Goal: Navigation & Orientation: Find specific page/section

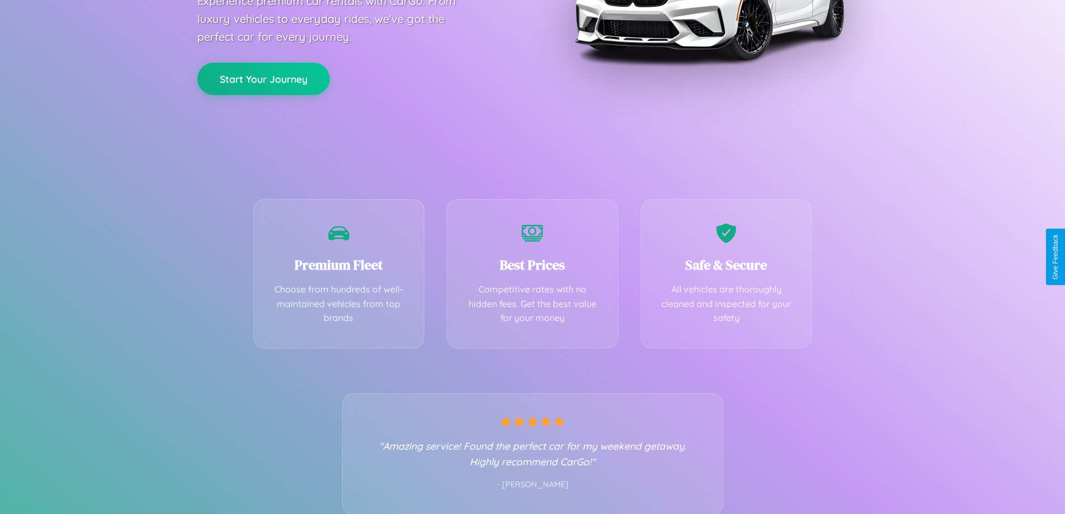
scroll to position [220, 0]
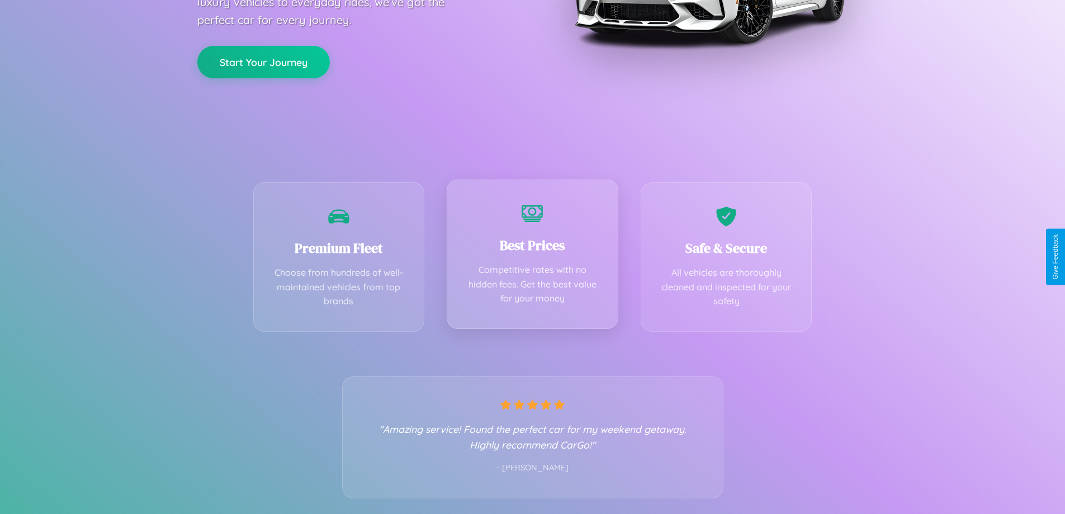
click at [532, 257] on div "Best Prices Competitive rates with no hidden fees. Get the best value for your …" at bounding box center [533, 253] width 172 height 149
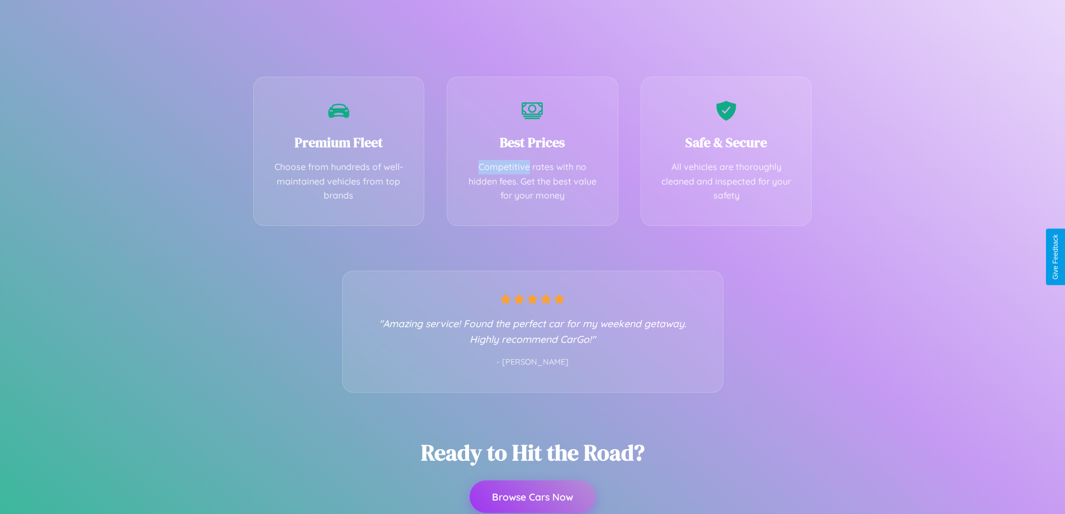
click at [532, 497] on button "Browse Cars Now" at bounding box center [532, 496] width 126 height 32
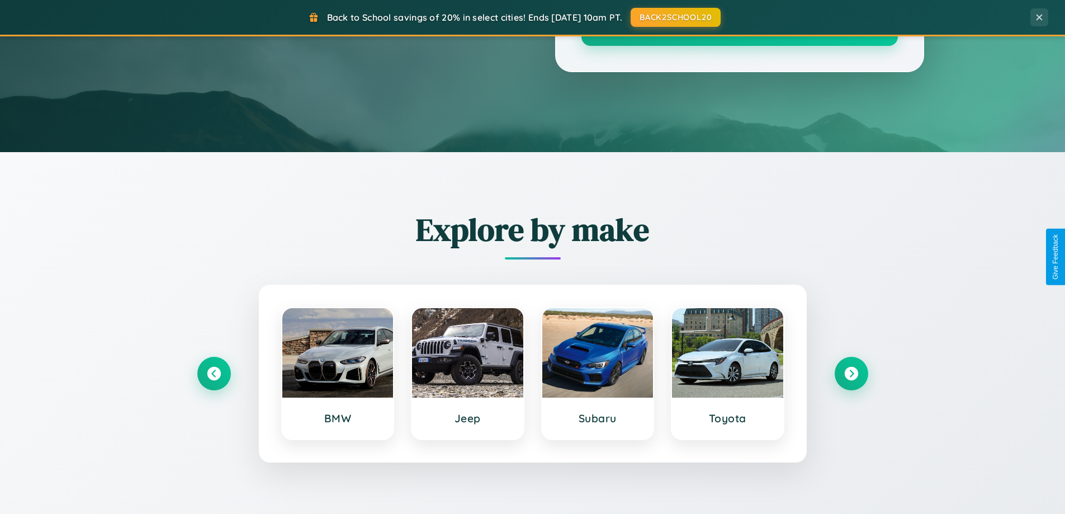
scroll to position [769, 0]
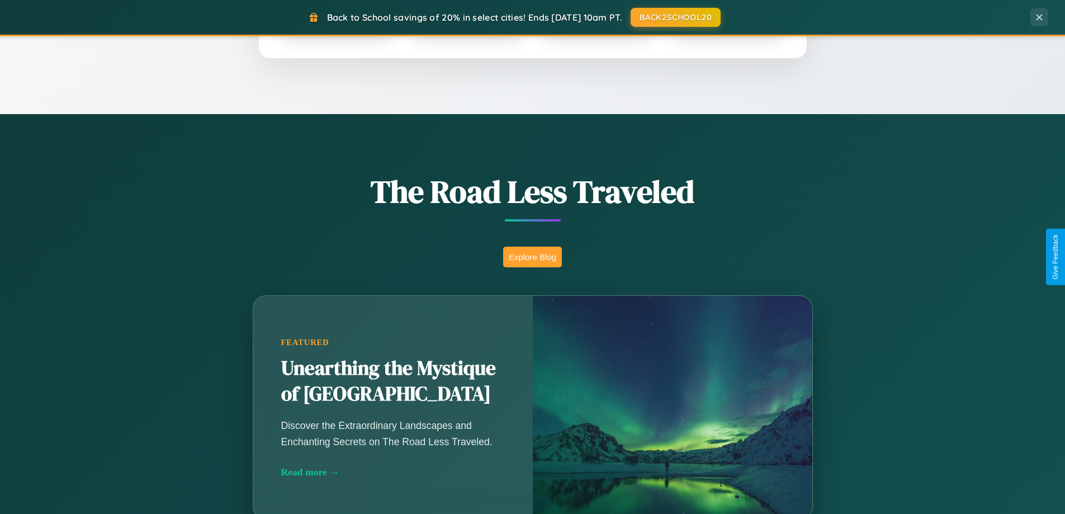
click at [532, 257] on button "Explore Blog" at bounding box center [532, 256] width 59 height 21
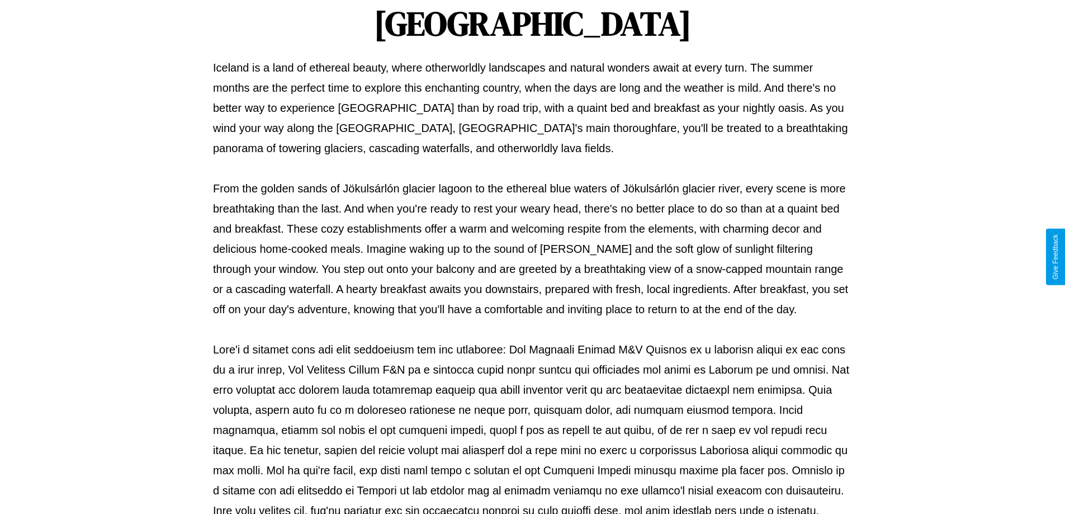
scroll to position [362, 0]
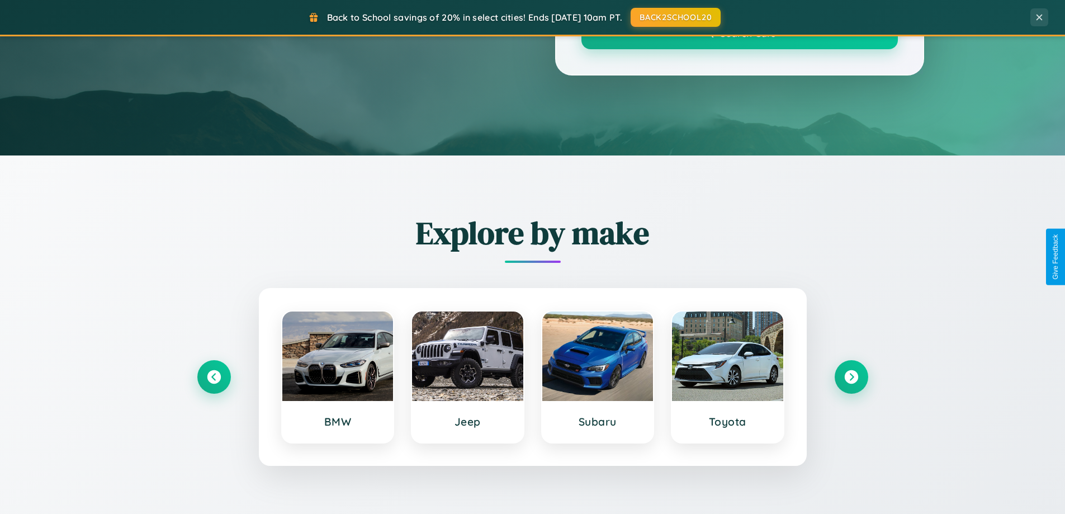
scroll to position [769, 0]
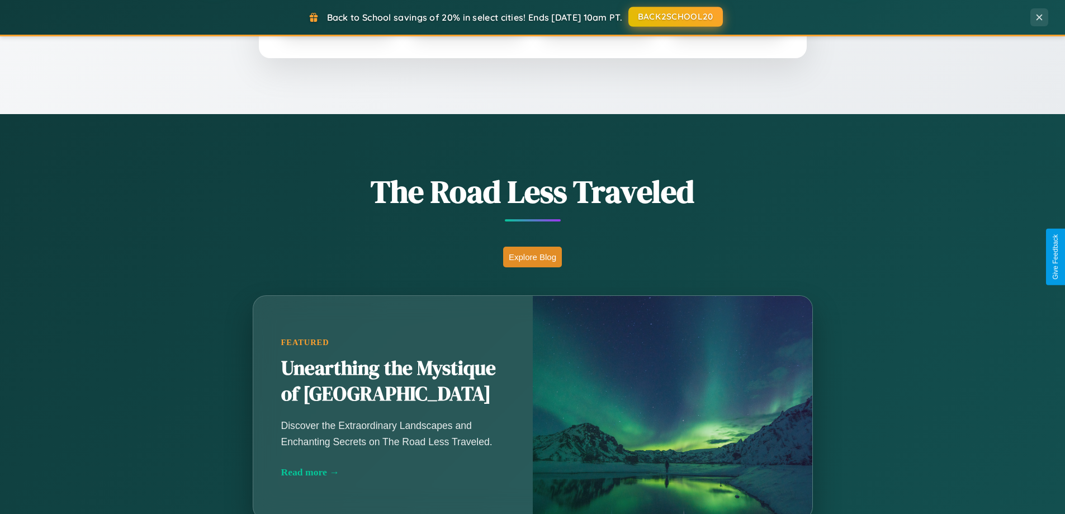
click at [675, 17] on button "BACK2SCHOOL20" at bounding box center [675, 17] width 94 height 20
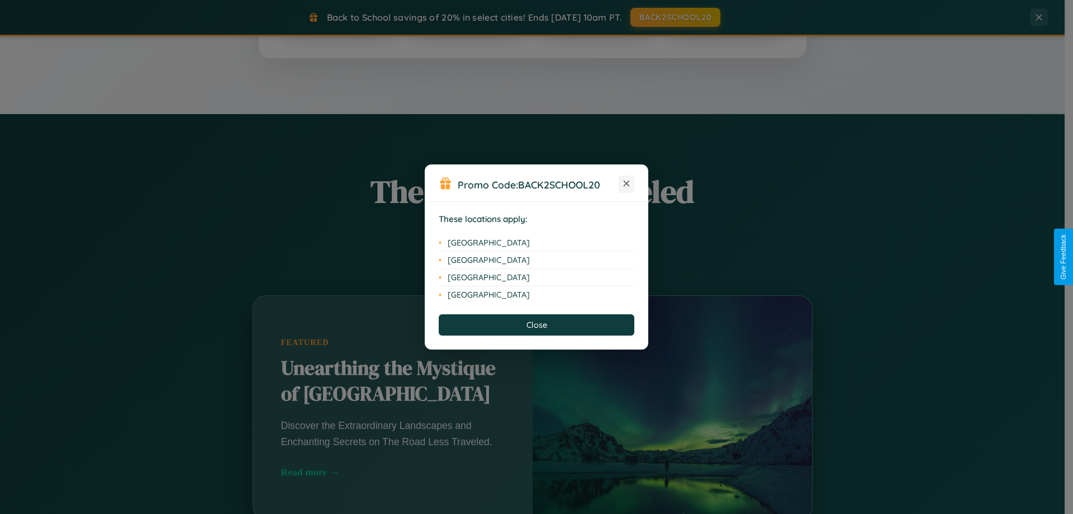
click at [626, 184] on icon at bounding box center [627, 184] width 6 height 6
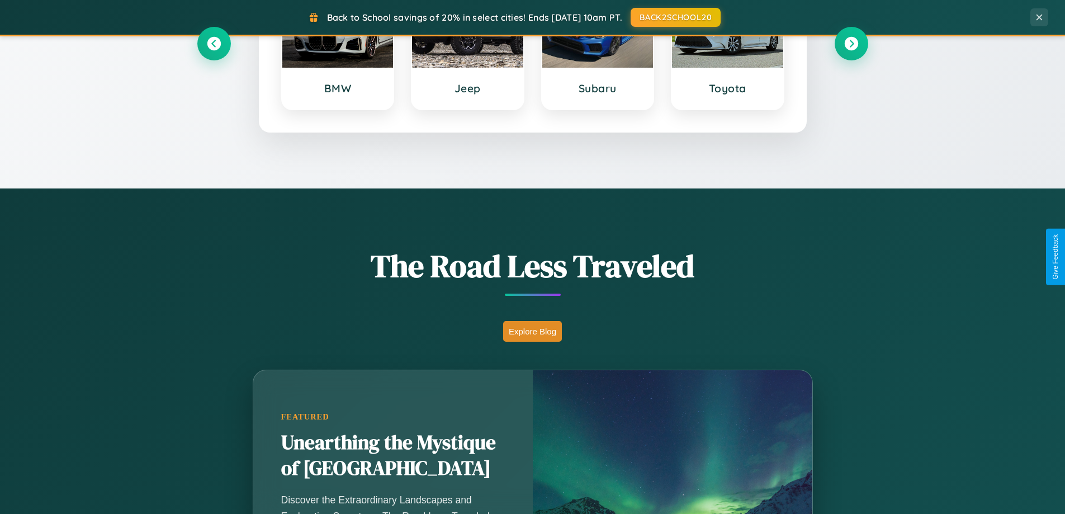
scroll to position [482, 0]
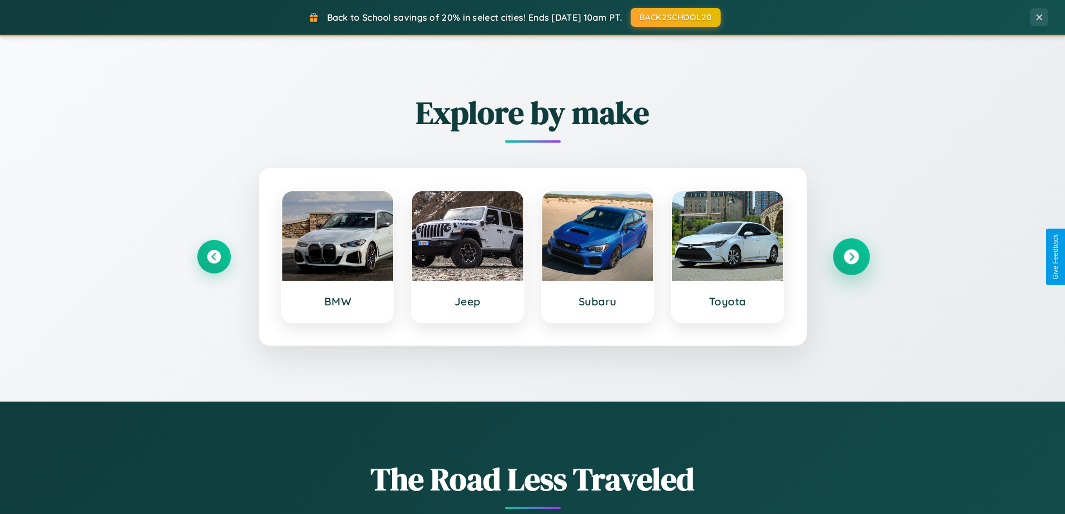
click at [851, 257] on icon at bounding box center [850, 256] width 15 height 15
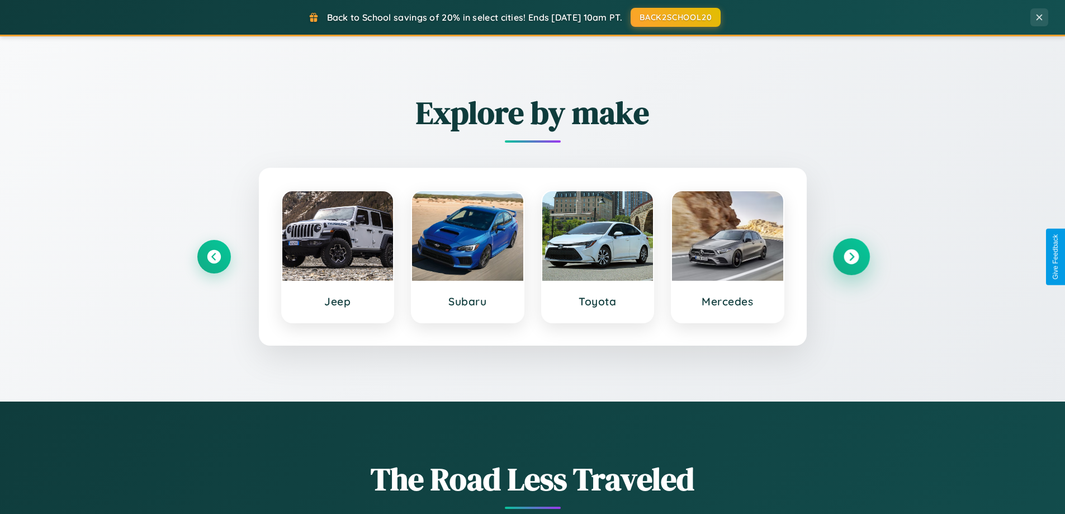
click at [851, 257] on icon at bounding box center [850, 256] width 15 height 15
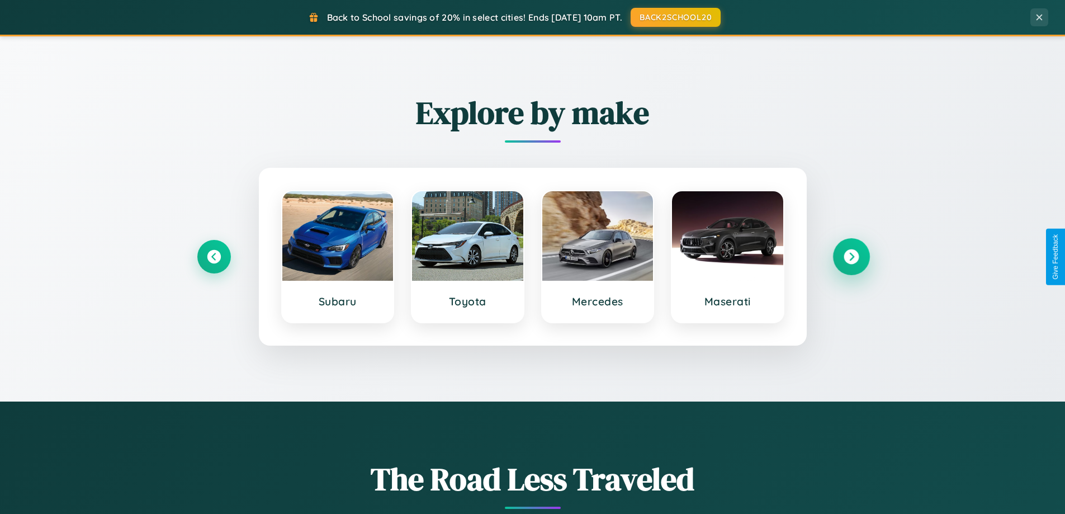
click at [851, 257] on icon at bounding box center [850, 256] width 15 height 15
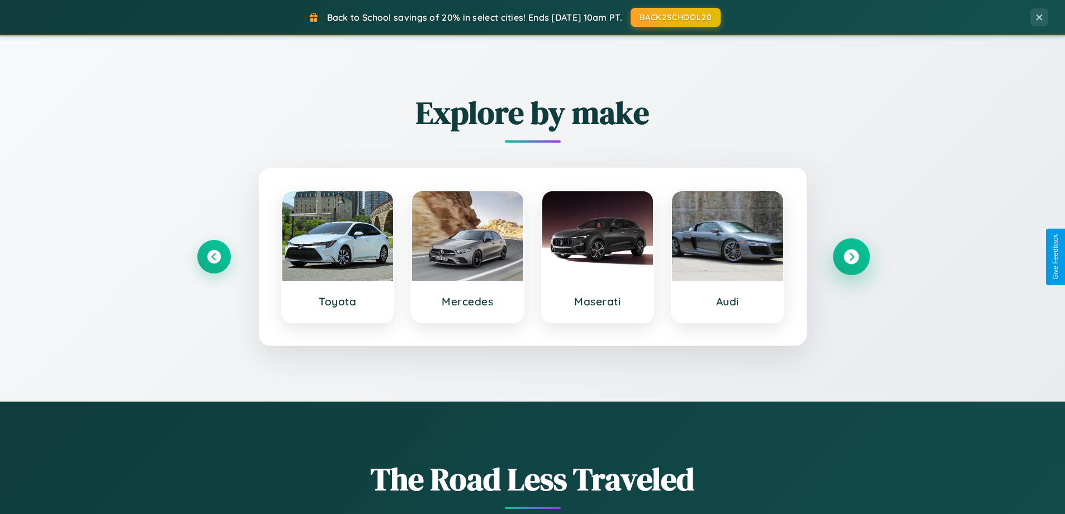
click at [851, 257] on icon at bounding box center [850, 256] width 15 height 15
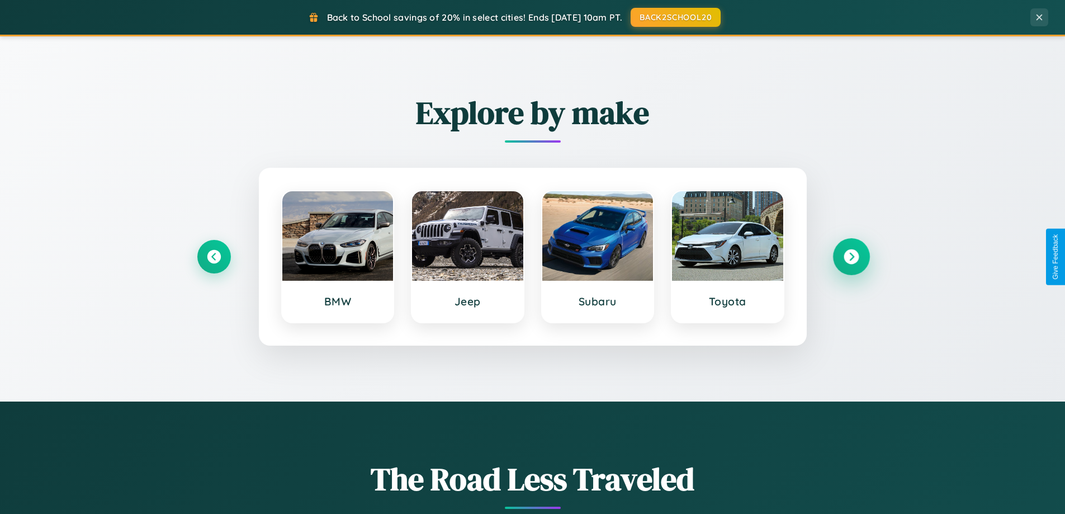
click at [851, 257] on icon at bounding box center [850, 256] width 15 height 15
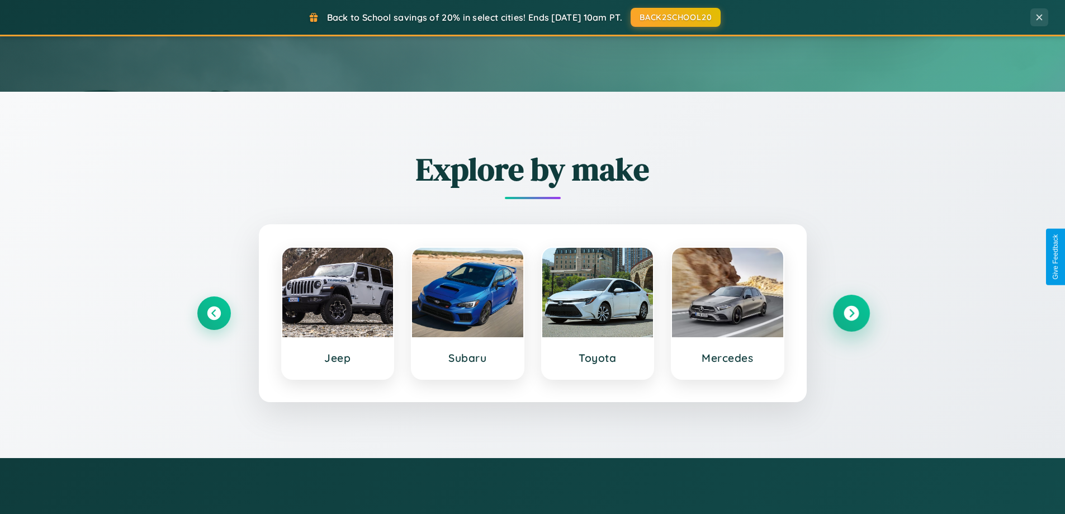
scroll to position [0, 0]
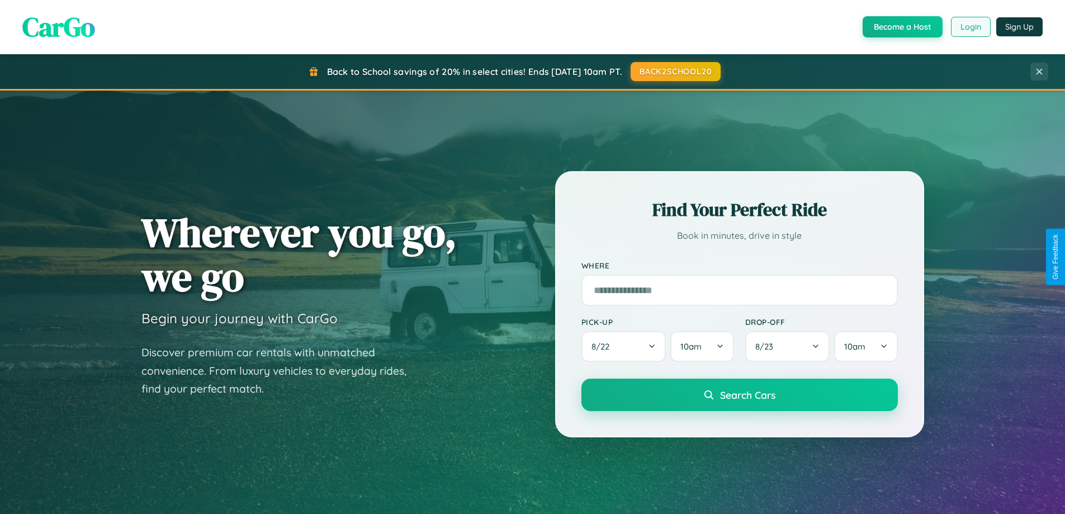
click at [970, 27] on button "Login" at bounding box center [971, 27] width 40 height 20
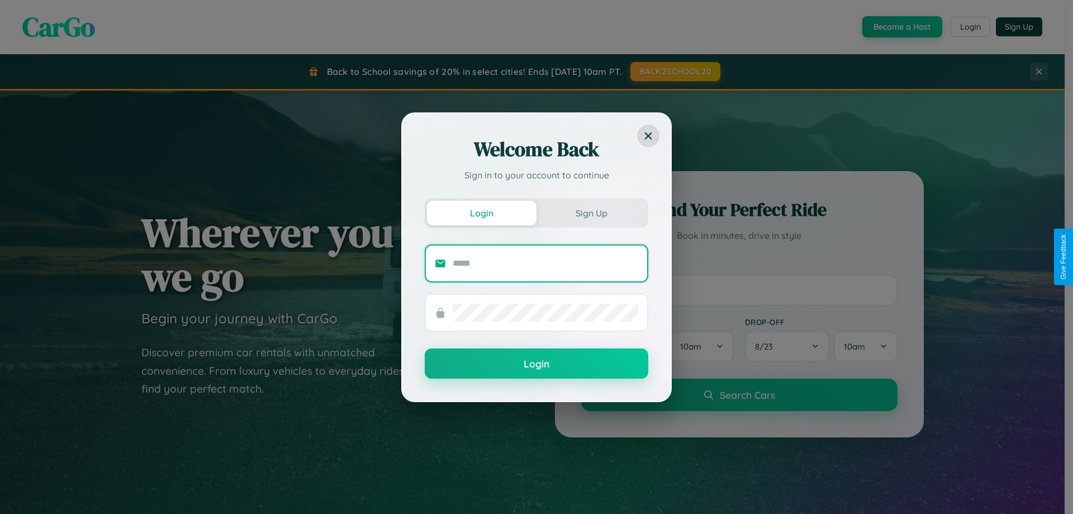
click at [545, 263] on input "text" at bounding box center [546, 263] width 186 height 18
type input "**********"
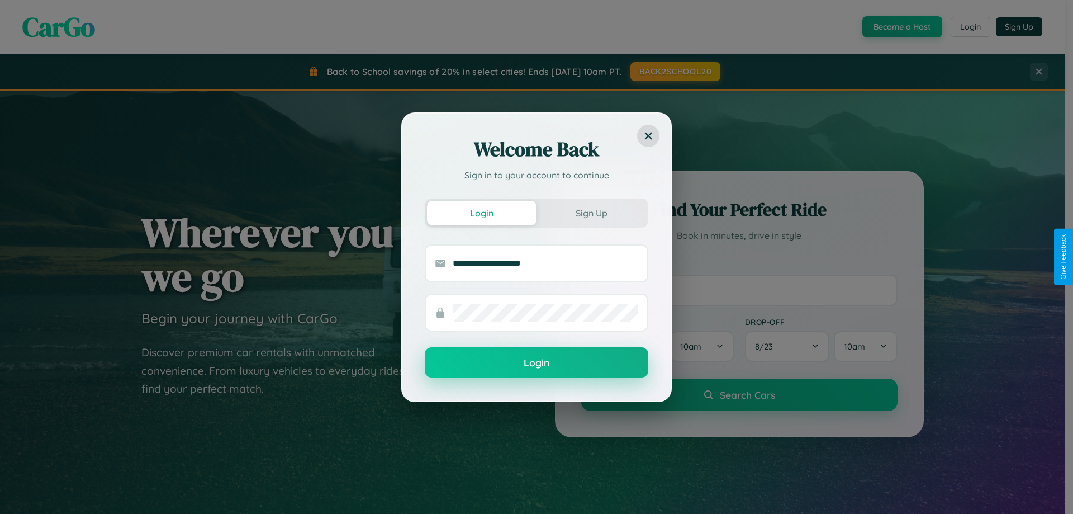
click at [537, 363] on button "Login" at bounding box center [537, 362] width 224 height 30
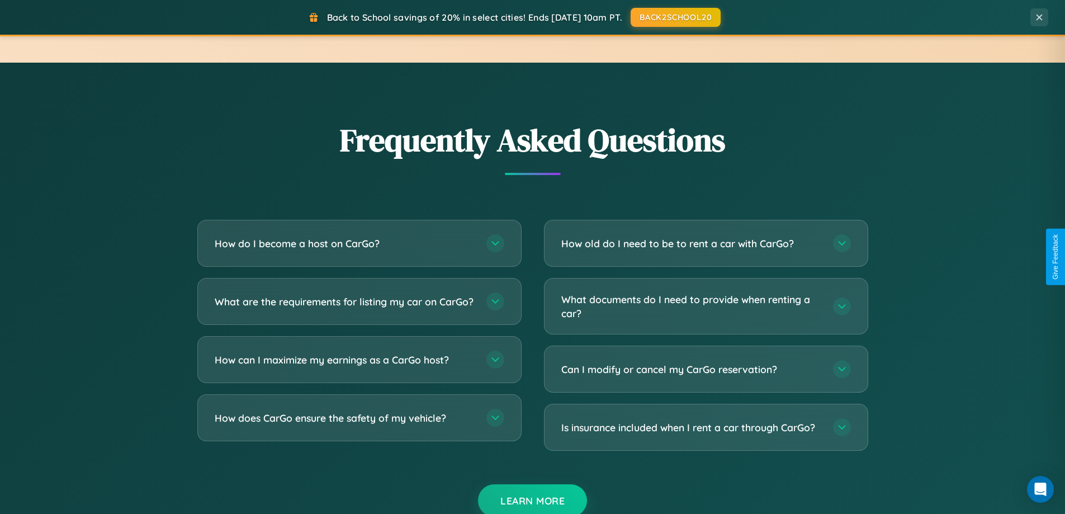
scroll to position [2150, 0]
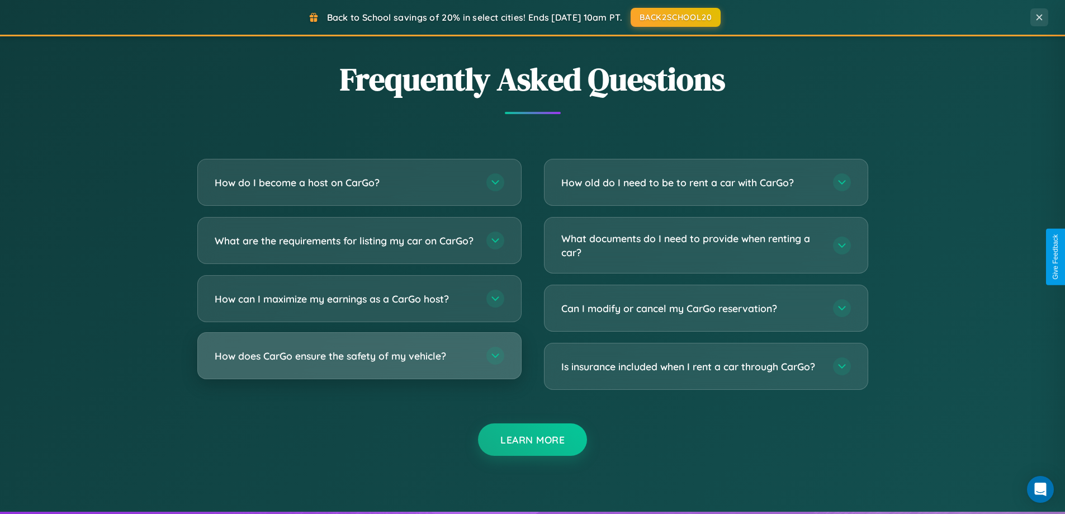
click at [359, 363] on h3 "How does CarGo ensure the safety of my vehicle?" at bounding box center [345, 356] width 260 height 14
